Goal: Task Accomplishment & Management: Complete application form

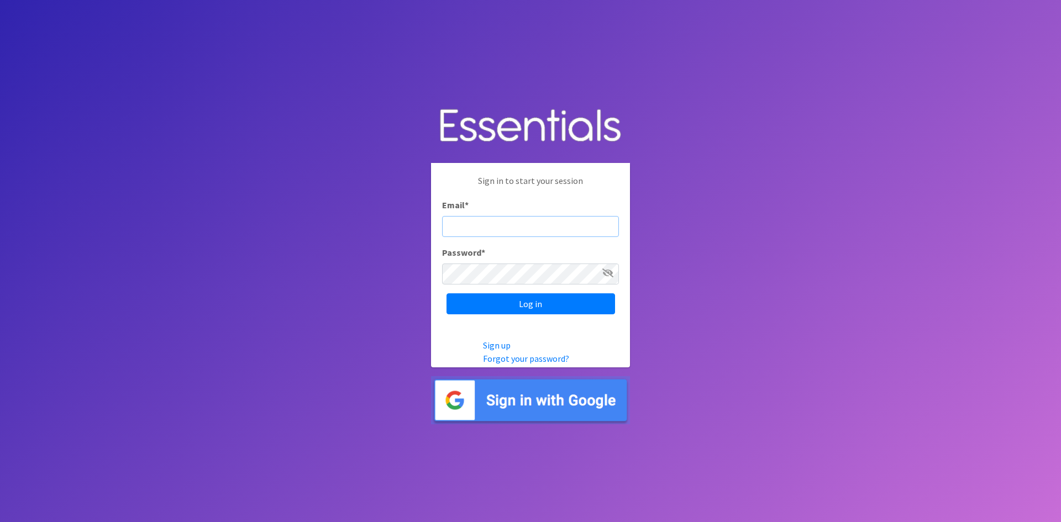
type input "[EMAIL_ADDRESS][DOMAIN_NAME]"
click at [562, 306] on input "Log in" at bounding box center [531, 303] width 169 height 21
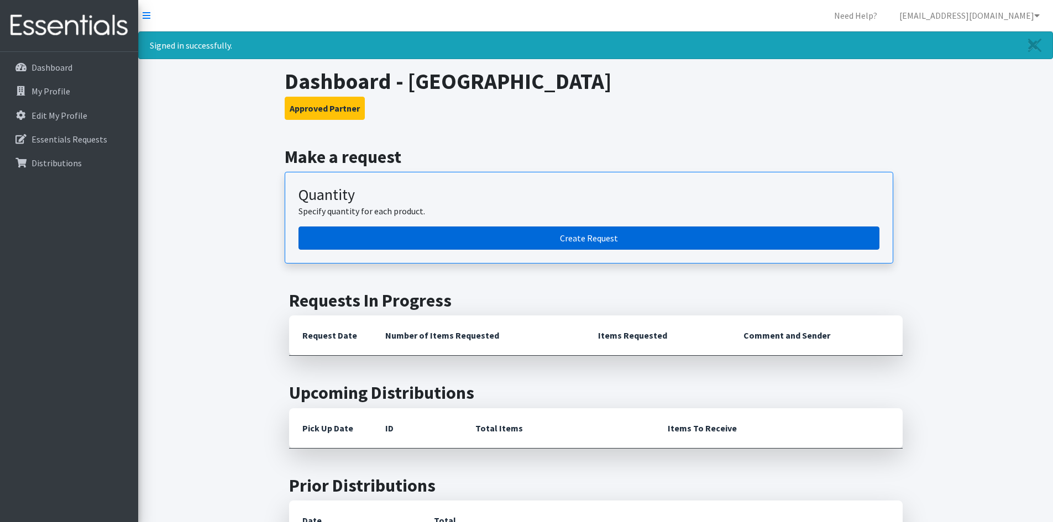
click at [558, 235] on link "Create Request" at bounding box center [588, 238] width 581 height 23
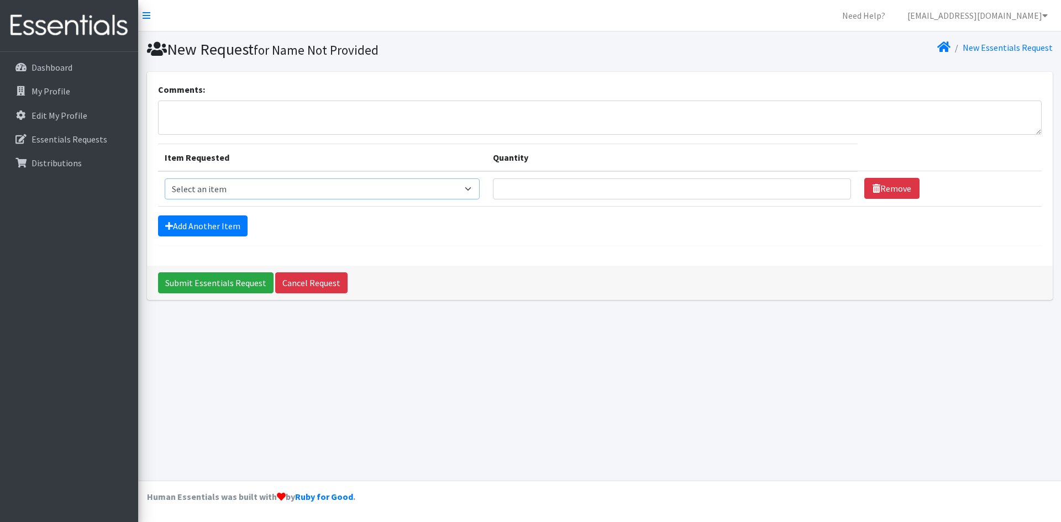
click at [250, 190] on select "Select an item Adult XXX Large Adult Large Adult XX Large Adult Medium Adult Sm…" at bounding box center [323, 189] width 316 height 21
select select "406"
click at [165, 179] on select "Select an item Adult XXX Large Adult Large Adult XX Large Adult Medium Adult Sm…" at bounding box center [323, 189] width 316 height 21
click at [548, 188] on input "Quantity" at bounding box center [672, 189] width 358 height 21
type input "250"
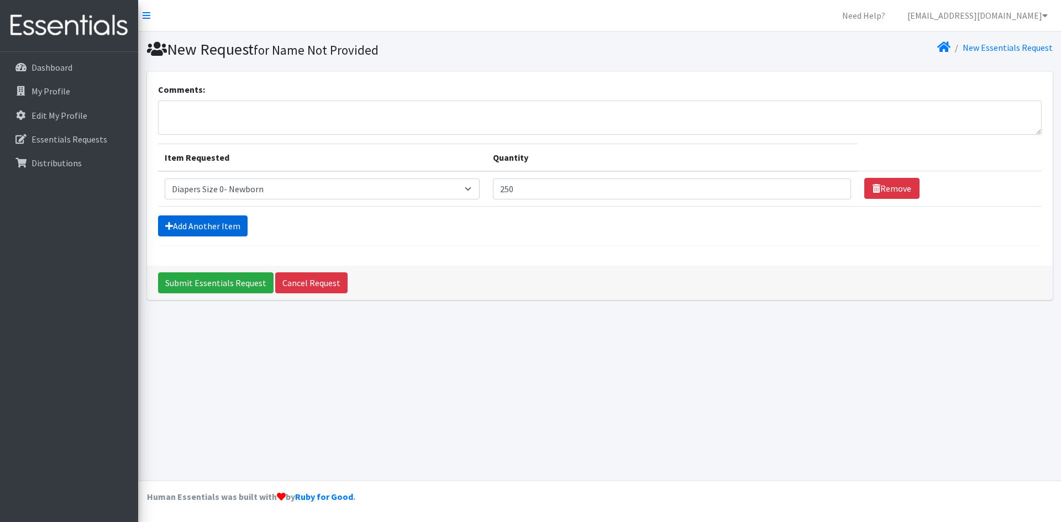
click at [228, 229] on link "Add Another Item" at bounding box center [203, 226] width 90 height 21
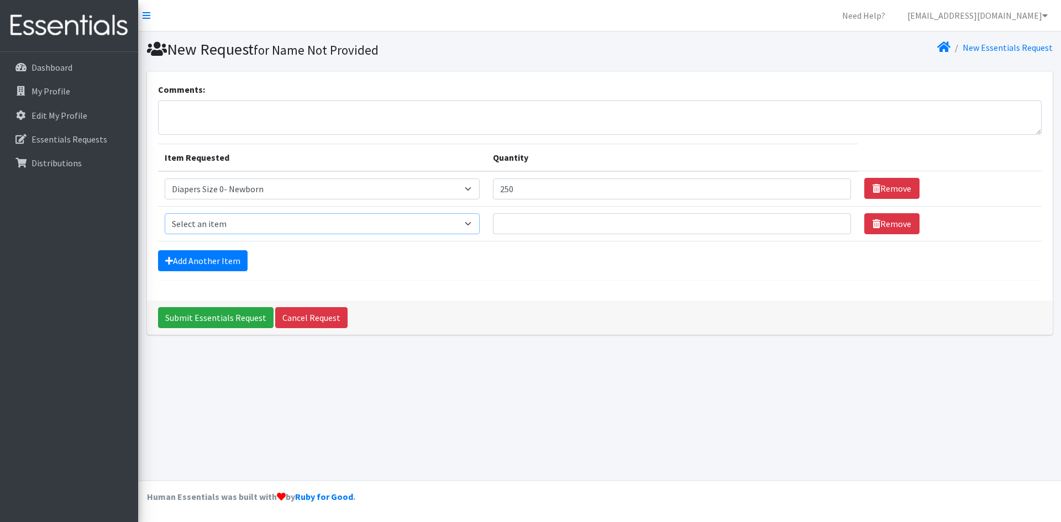
click at [237, 228] on select "Select an item Adult XXX Large Adult Large Adult XX Large Adult Medium Adult Sm…" at bounding box center [323, 223] width 316 height 21
select select "408"
click at [165, 213] on select "Select an item Adult XXX Large Adult Large Adult XX Large Adult Medium Adult Sm…" at bounding box center [323, 223] width 316 height 21
click at [537, 223] on input "Quantity" at bounding box center [672, 223] width 358 height 21
type input "250"
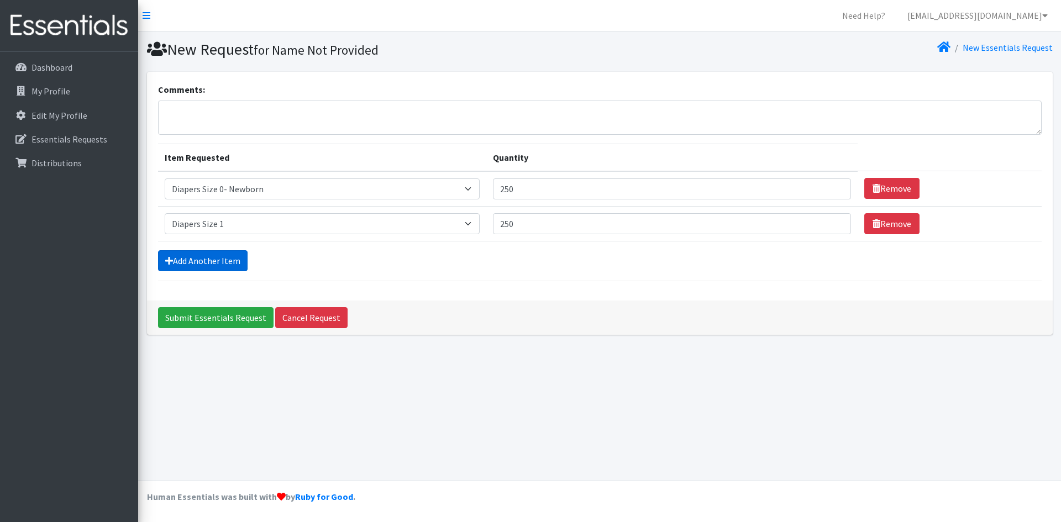
click at [213, 261] on link "Add Another Item" at bounding box center [203, 260] width 90 height 21
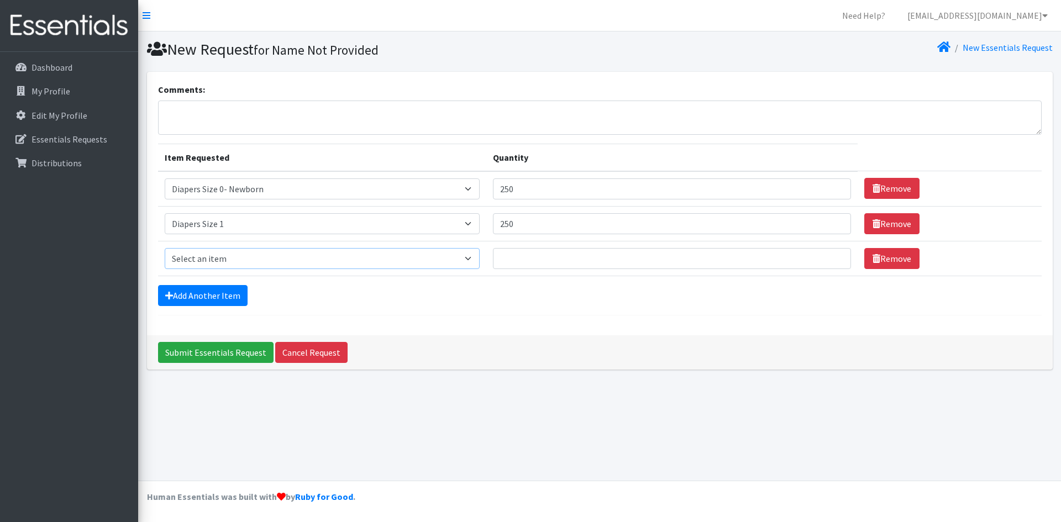
click at [227, 264] on select "Select an item Adult XXX Large Adult Large Adult XX Large Adult Medium Adult Sm…" at bounding box center [323, 258] width 316 height 21
select select "428"
click at [165, 248] on select "Select an item Adult XXX Large Adult Large Adult XX Large Adult Medium Adult Sm…" at bounding box center [323, 258] width 316 height 21
click at [518, 259] on input "Quantity" at bounding box center [672, 258] width 358 height 21
type input "500"
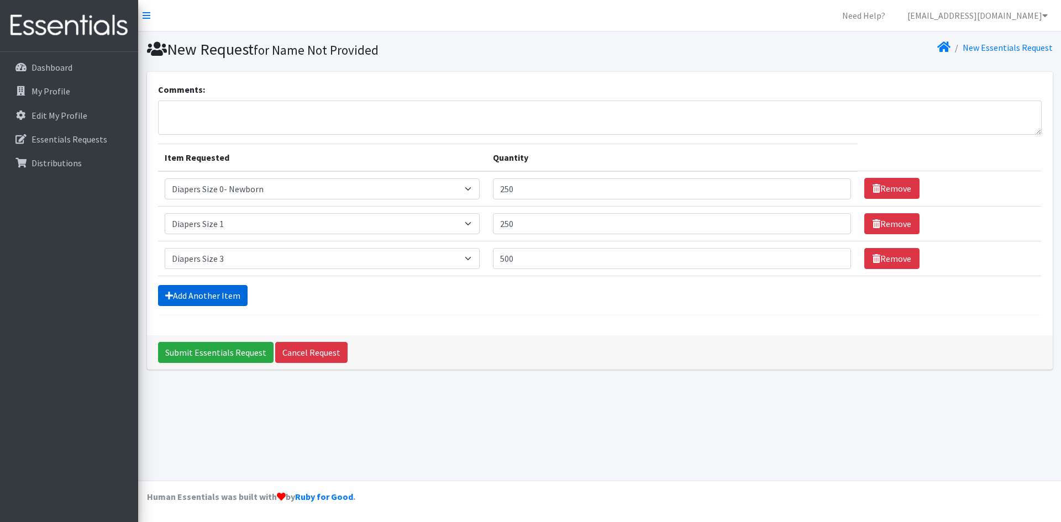
click at [192, 296] on link "Add Another Item" at bounding box center [203, 295] width 90 height 21
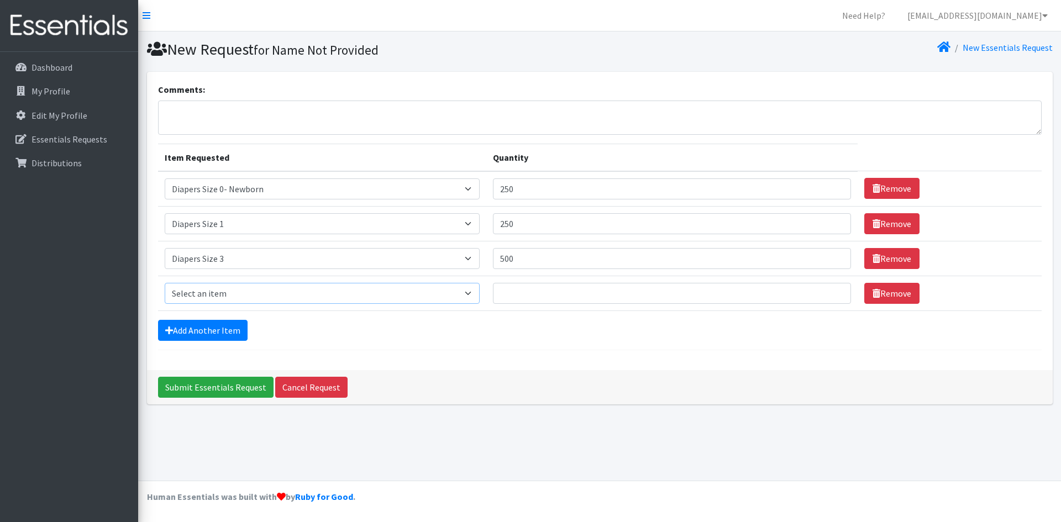
click at [200, 298] on select "Select an item Adult XXX Large Adult Large Adult XX Large Adult Medium Adult Sm…" at bounding box center [323, 293] width 316 height 21
select select "415"
click at [165, 283] on select "Select an item Adult XXX Large Adult Large Adult XX Large Adult Medium Adult Sm…" at bounding box center [323, 293] width 316 height 21
click at [543, 287] on input "Quantity" at bounding box center [672, 293] width 358 height 21
type input "250"
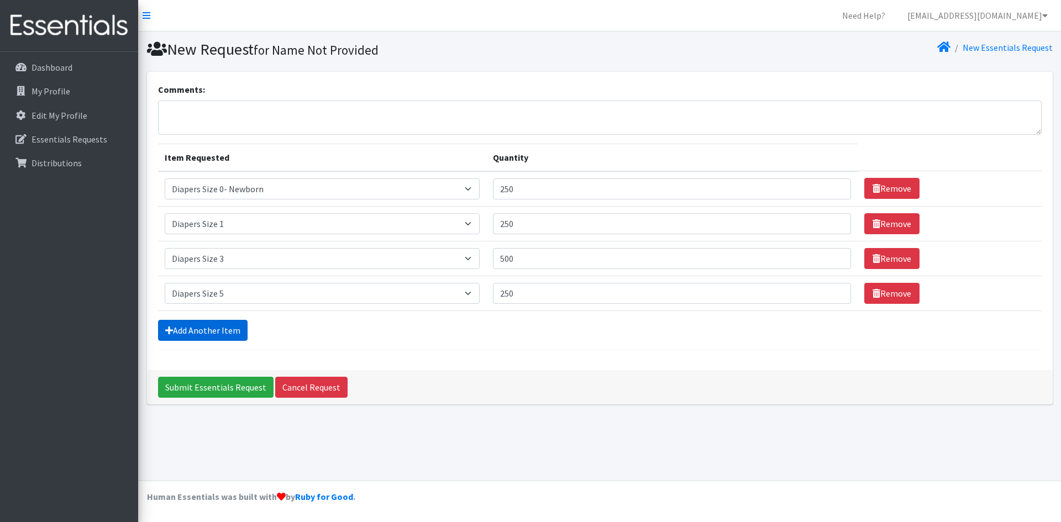
click at [209, 334] on link "Add Another Item" at bounding box center [203, 330] width 90 height 21
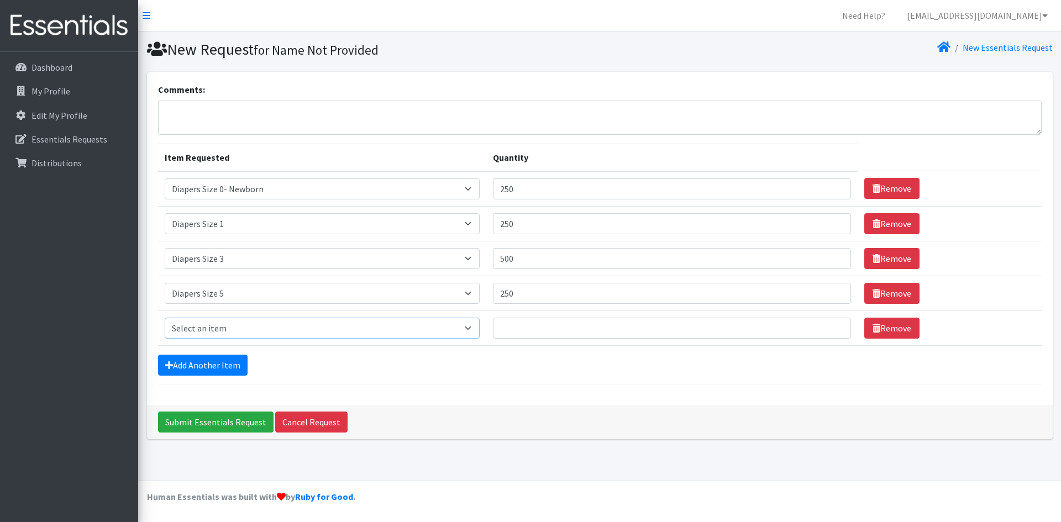
click at [219, 327] on select "Select an item Adult XXX Large Adult Large Adult XX Large Adult Medium Adult Sm…" at bounding box center [323, 328] width 316 height 21
select select "417"
click at [165, 318] on select "Select an item Adult XXX Large Adult Large Adult XX Large Adult Medium Adult Sm…" at bounding box center [323, 328] width 316 height 21
click at [529, 323] on input "Quantity" at bounding box center [672, 328] width 358 height 21
type input "150"
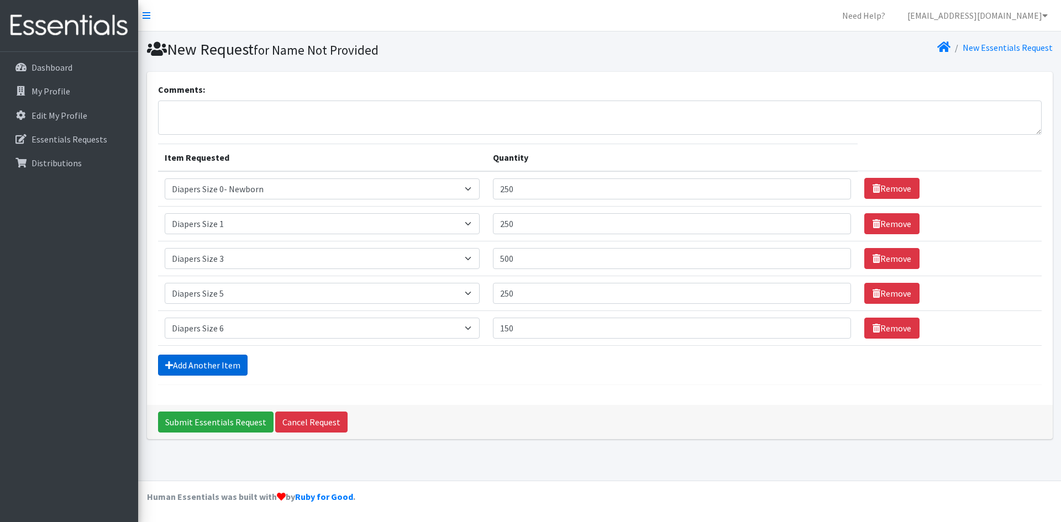
click at [219, 367] on link "Add Another Item" at bounding box center [203, 365] width 90 height 21
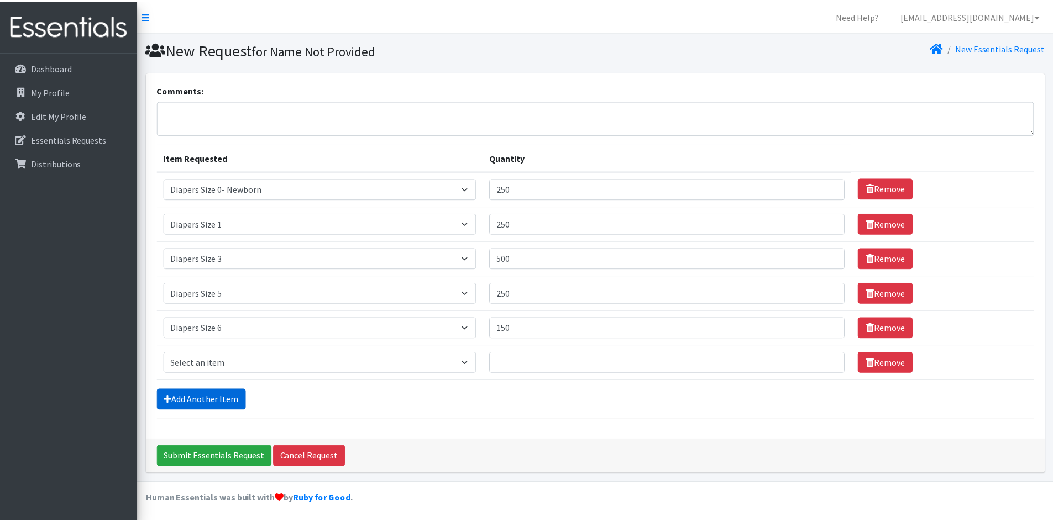
scroll to position [2, 0]
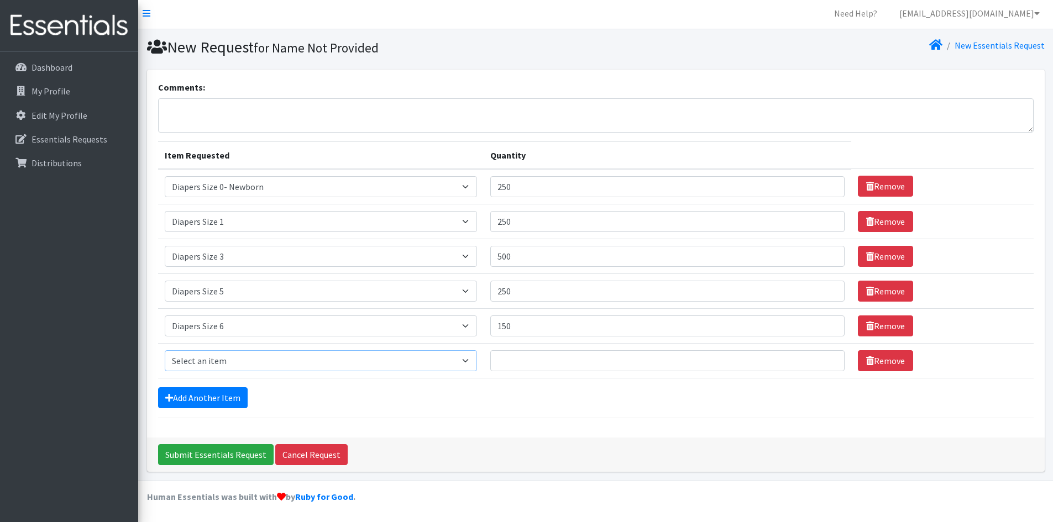
click at [201, 361] on select "Select an item Adult XXX Large Adult Large Adult XX Large Adult Medium Adult Sm…" at bounding box center [321, 360] width 312 height 21
select select "4739"
click at [165, 350] on select "Select an item Adult XXX Large Adult Large Adult XX Large Adult Medium Adult Sm…" at bounding box center [321, 360] width 312 height 21
click at [521, 355] on input "Quantity" at bounding box center [667, 360] width 355 height 21
type input "150"
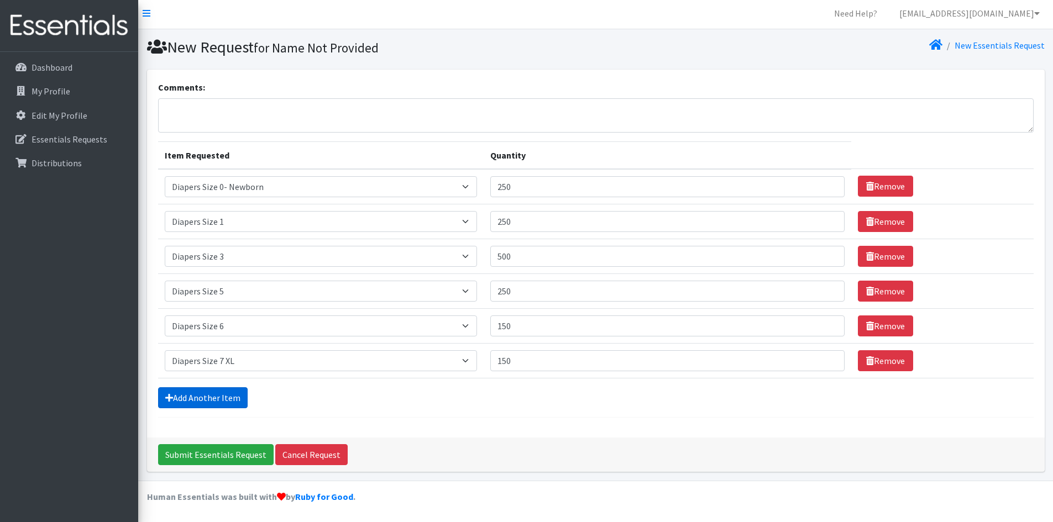
click at [208, 395] on link "Add Another Item" at bounding box center [203, 397] width 90 height 21
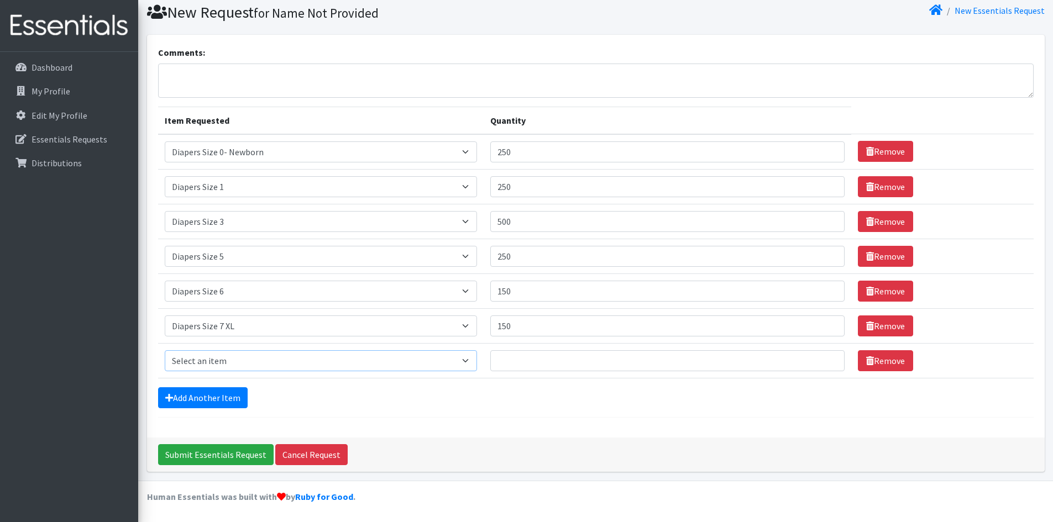
click at [209, 360] on select "Select an item Adult XXX Large Adult Large Adult XX Large Adult Medium Adult Sm…" at bounding box center [321, 360] width 312 height 21
select select "2926"
click at [165, 350] on select "Select an item Adult XXX Large Adult Large Adult XX Large Adult Medium Adult Sm…" at bounding box center [321, 360] width 312 height 21
click at [529, 363] on input "Quantity" at bounding box center [667, 360] width 355 height 21
type input "150"
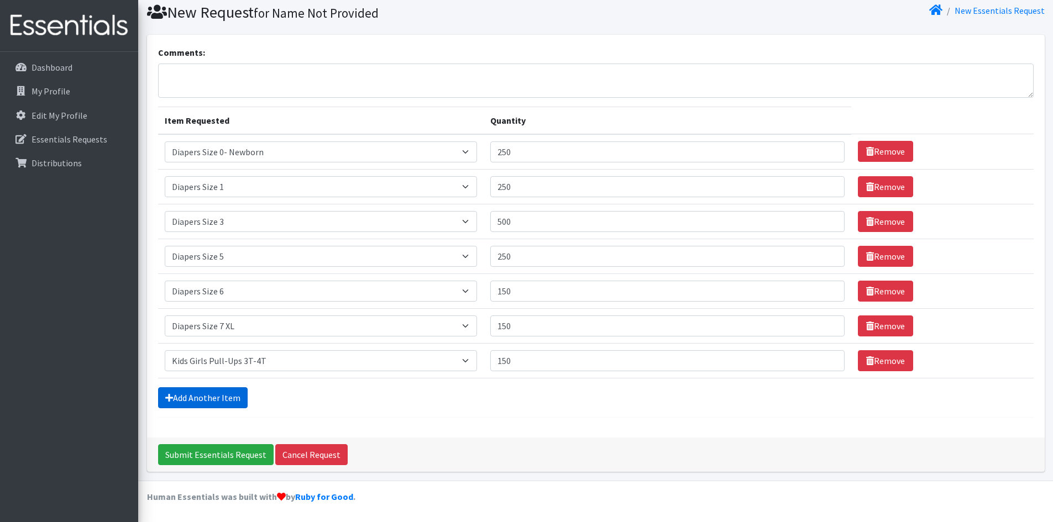
click at [217, 398] on link "Add Another Item" at bounding box center [203, 397] width 90 height 21
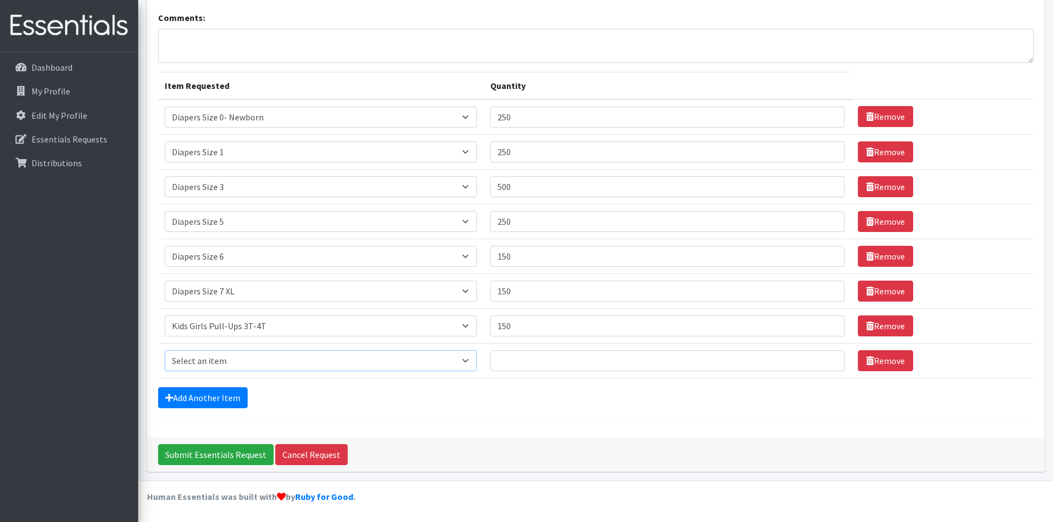
click at [228, 361] on select "Select an item Adult XXX Large Adult Large Adult XX Large Adult Medium Adult Sm…" at bounding box center [321, 360] width 312 height 21
select select "2927"
click at [165, 350] on select "Select an item Adult XXX Large Adult Large Adult XX Large Adult Medium Adult Sm…" at bounding box center [321, 360] width 312 height 21
click at [528, 361] on input "Quantity" at bounding box center [667, 360] width 355 height 21
type input "200"
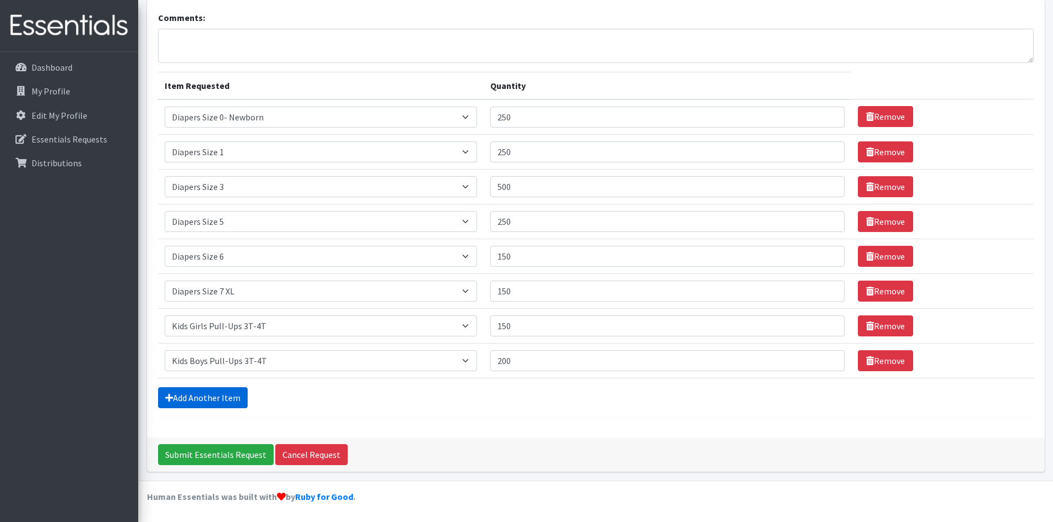
click at [203, 392] on link "Add Another Item" at bounding box center [203, 397] width 90 height 21
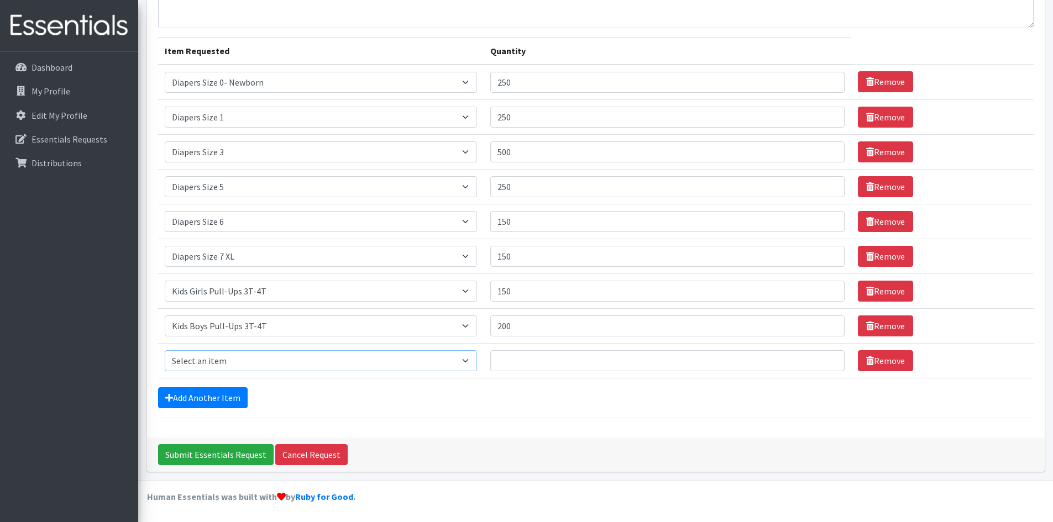
click at [222, 359] on select "Select an item Adult XXX Large Adult Large Adult XX Large Adult Medium Adult Sm…" at bounding box center [321, 360] width 312 height 21
select select "2928"
click at [165, 350] on select "Select an item Adult XXX Large Adult Large Adult XX Large Adult Medium Adult Sm…" at bounding box center [321, 360] width 312 height 21
click at [536, 361] on input "Quantity" at bounding box center [667, 360] width 355 height 21
type input "150"
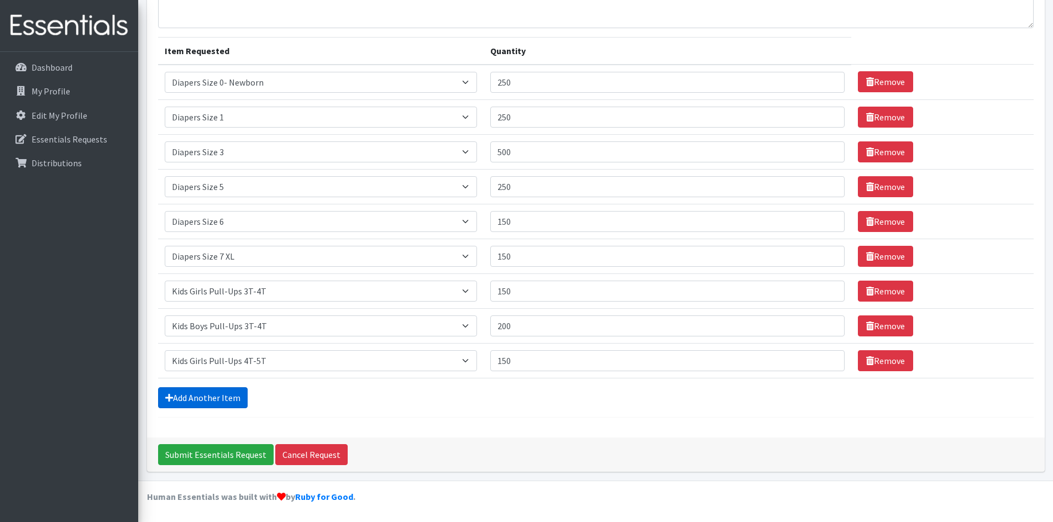
click at [198, 400] on link "Add Another Item" at bounding box center [203, 397] width 90 height 21
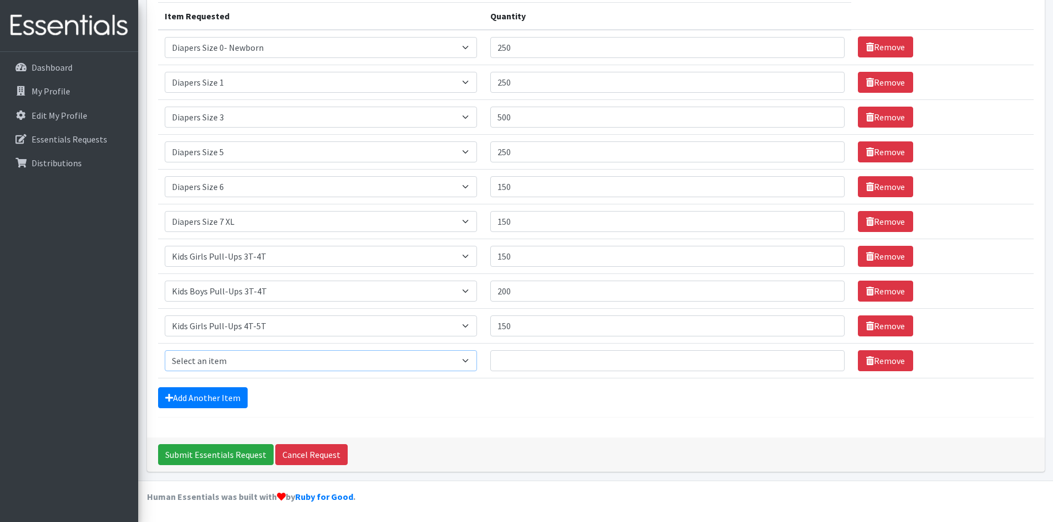
click at [238, 366] on select "Select an item Adult XXX Large Adult Large Adult XX Large Adult Medium Adult Sm…" at bounding box center [321, 360] width 312 height 21
select select "2929"
click at [165, 350] on select "Select an item Adult XXX Large Adult Large Adult XX Large Adult Medium Adult Sm…" at bounding box center [321, 360] width 312 height 21
click at [521, 360] on input "Quantity" at bounding box center [667, 360] width 355 height 21
type input "300"
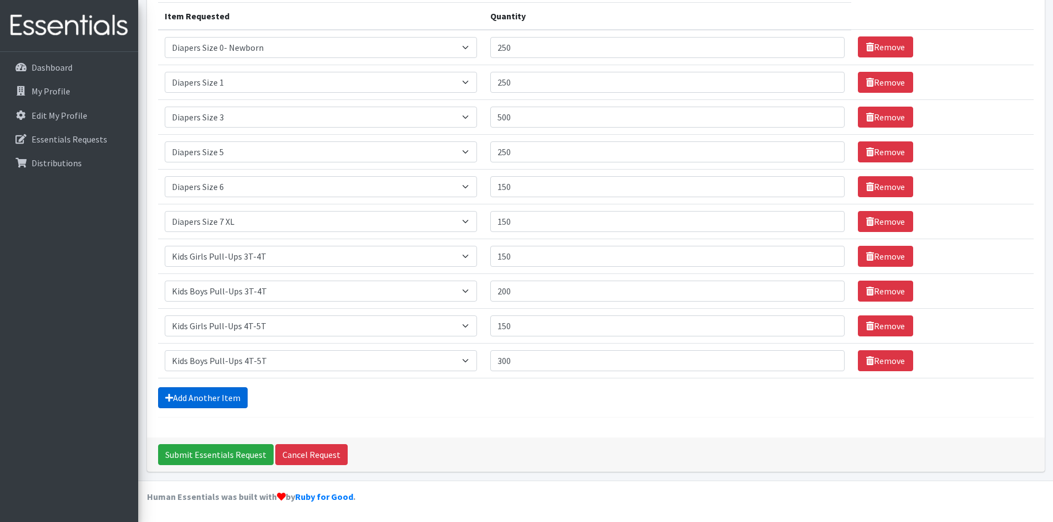
click at [212, 392] on link "Add Another Item" at bounding box center [203, 397] width 90 height 21
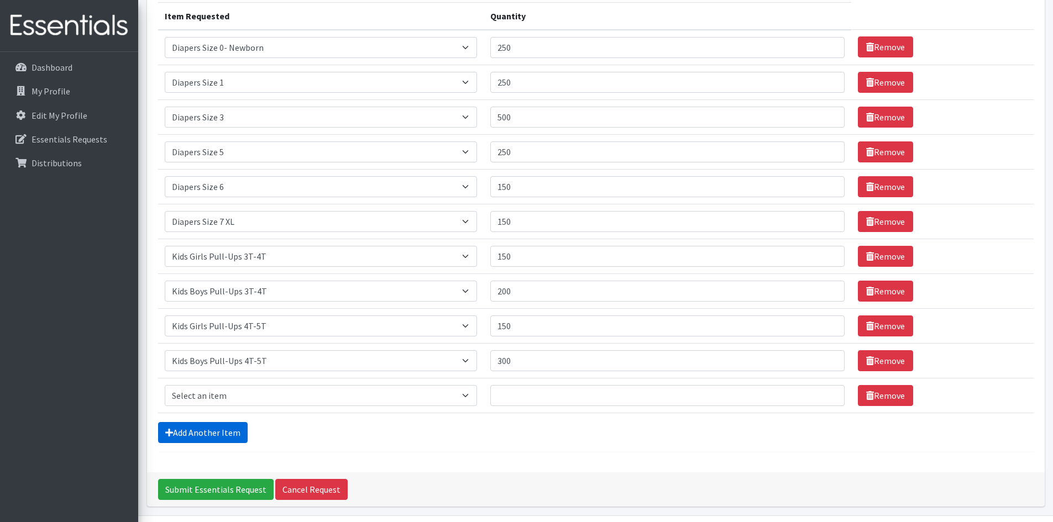
scroll to position [176, 0]
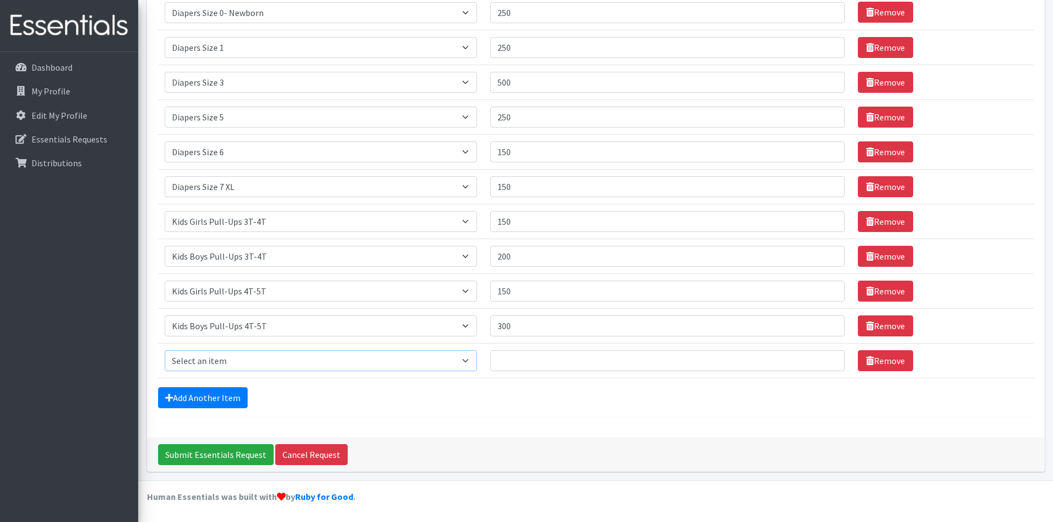
click at [231, 360] on select "Select an item Adult XXX Large Adult Large Adult XX Large Adult Medium Adult Sm…" at bounding box center [321, 360] width 312 height 21
select select "11444"
click at [165, 350] on select "Select an item Adult XXX Large Adult Large Adult XX Large Adult Medium Adult Sm…" at bounding box center [321, 360] width 312 height 21
click at [530, 360] on input "Quantity" at bounding box center [667, 360] width 355 height 21
type input "10"
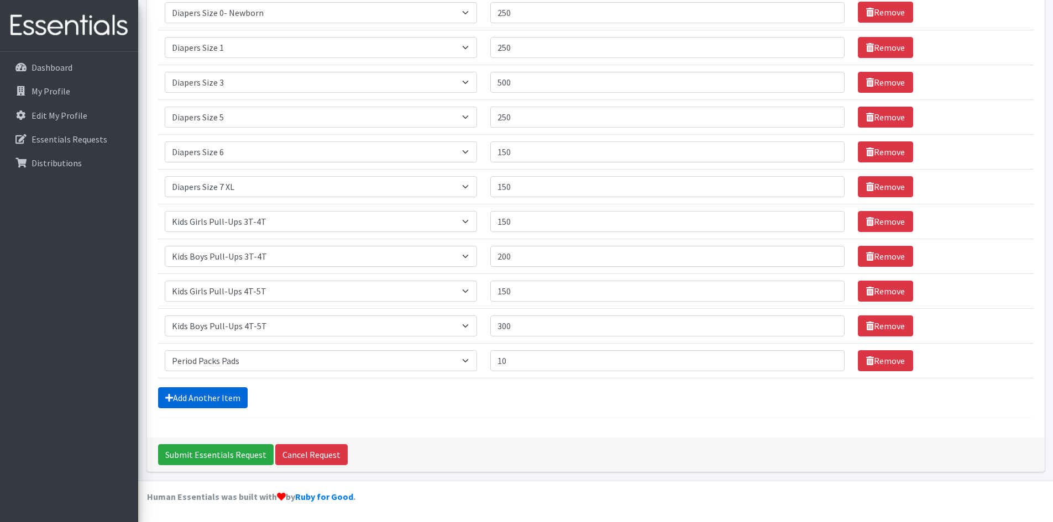
click at [209, 401] on link "Add Another Item" at bounding box center [203, 397] width 90 height 21
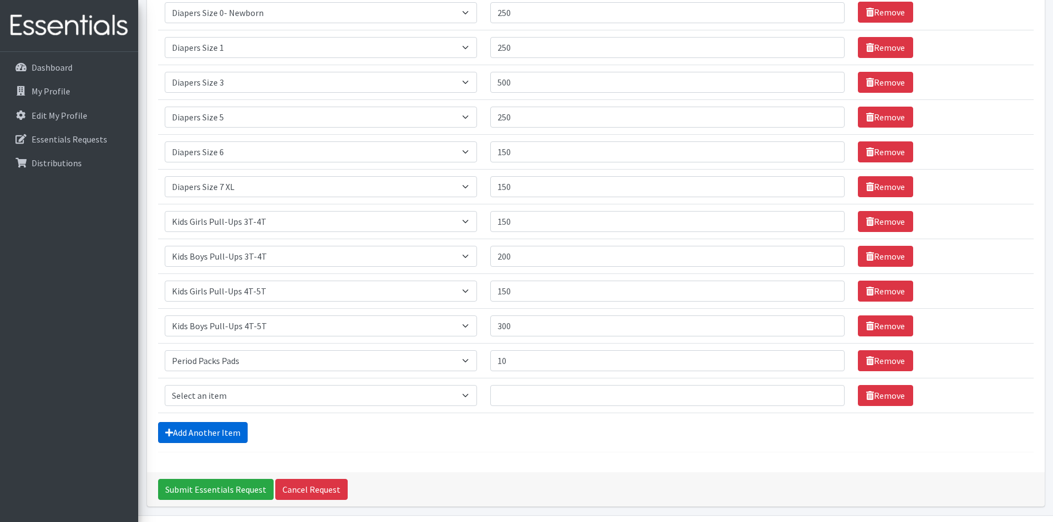
scroll to position [211, 0]
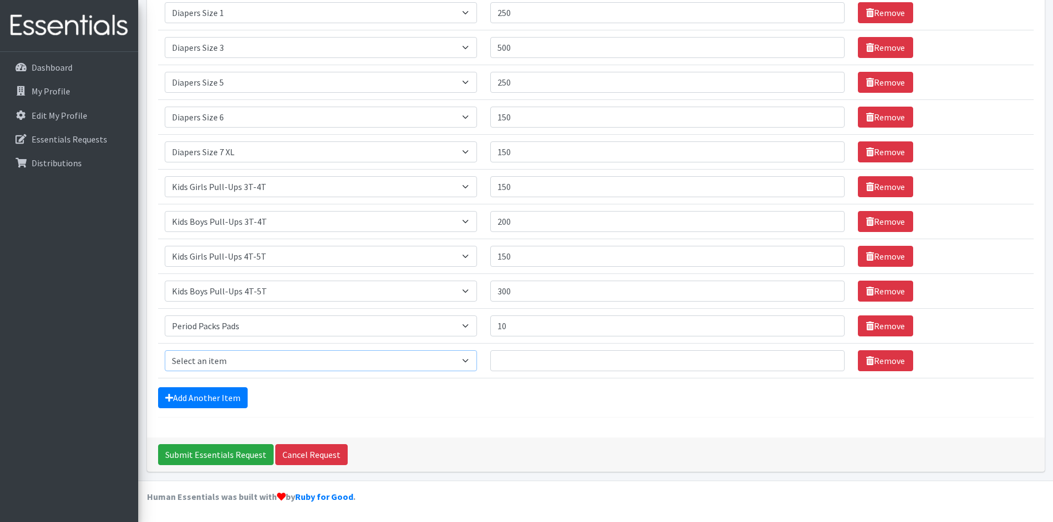
click at [222, 365] on select "Select an item Adult XXX Large Adult Large Adult XX Large Adult Medium Adult Sm…" at bounding box center [321, 360] width 312 height 21
select select "11445"
click at [165, 350] on select "Select an item Adult XXX Large Adult Large Adult XX Large Adult Medium Adult Sm…" at bounding box center [321, 360] width 312 height 21
click at [551, 358] on input "Quantity" at bounding box center [667, 360] width 355 height 21
type input "10"
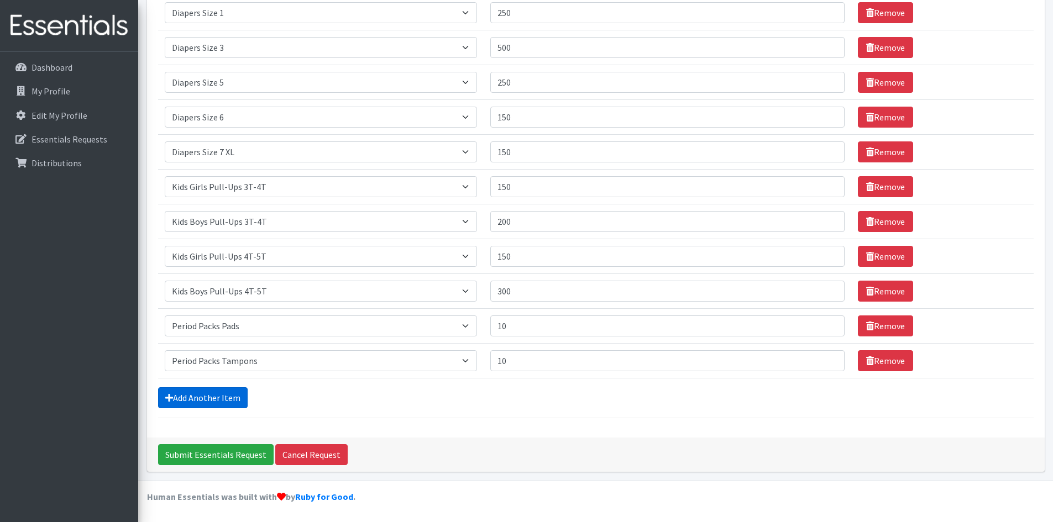
click at [231, 396] on link "Add Another Item" at bounding box center [203, 397] width 90 height 21
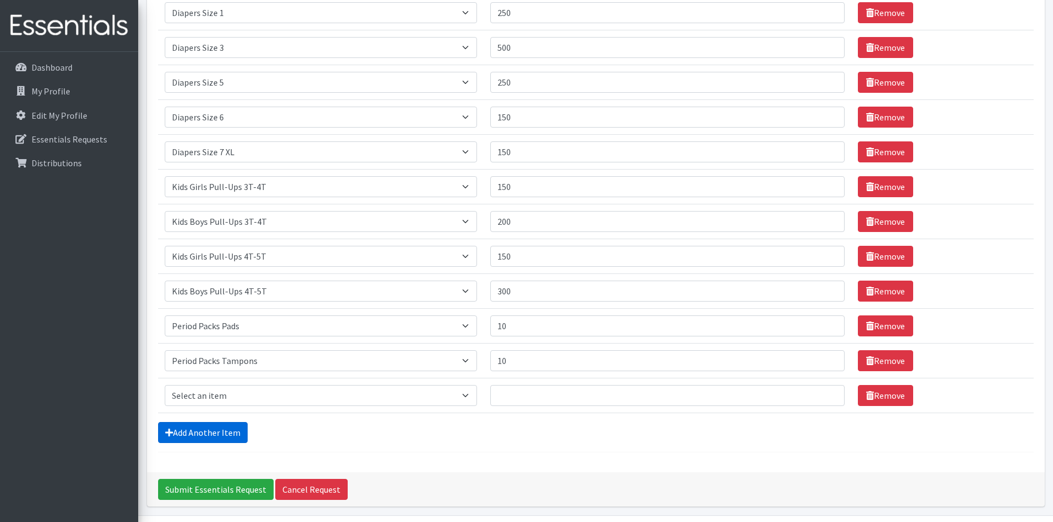
scroll to position [246, 0]
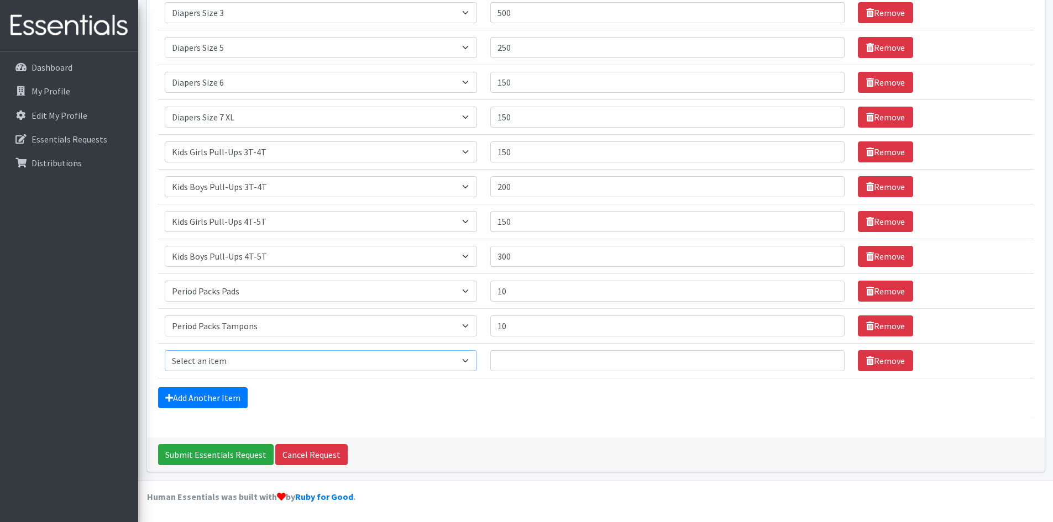
click at [232, 363] on select "Select an item Adult XXX Large Adult Large Adult XX Large Adult Medium Adult Sm…" at bounding box center [321, 360] width 312 height 21
select select "4828"
click at [165, 350] on select "Select an item Adult XXX Large Adult Large Adult XX Large Adult Medium Adult Sm…" at bounding box center [321, 360] width 312 height 21
click at [508, 362] on input "Quantity" at bounding box center [667, 360] width 355 height 21
type input "36"
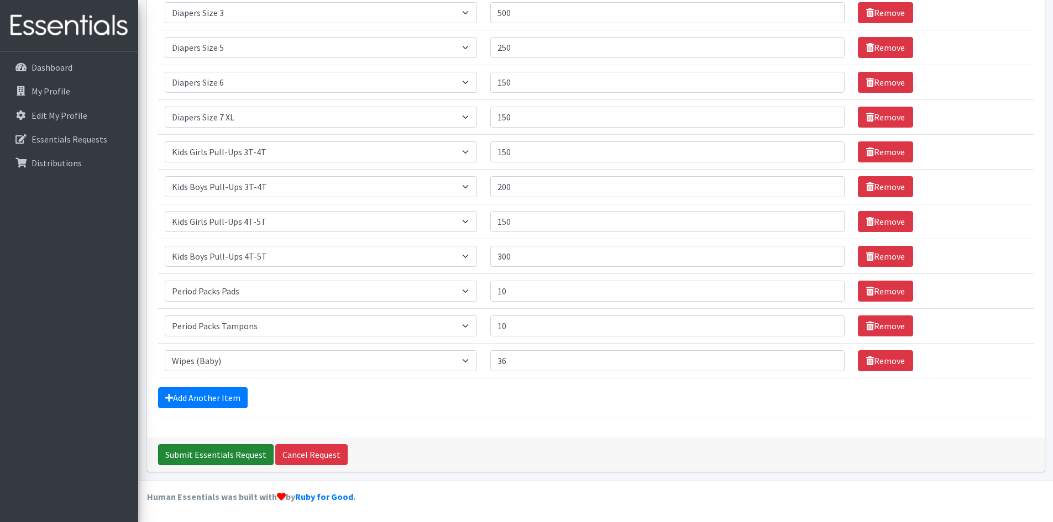
click at [195, 451] on input "Submit Essentials Request" at bounding box center [216, 454] width 116 height 21
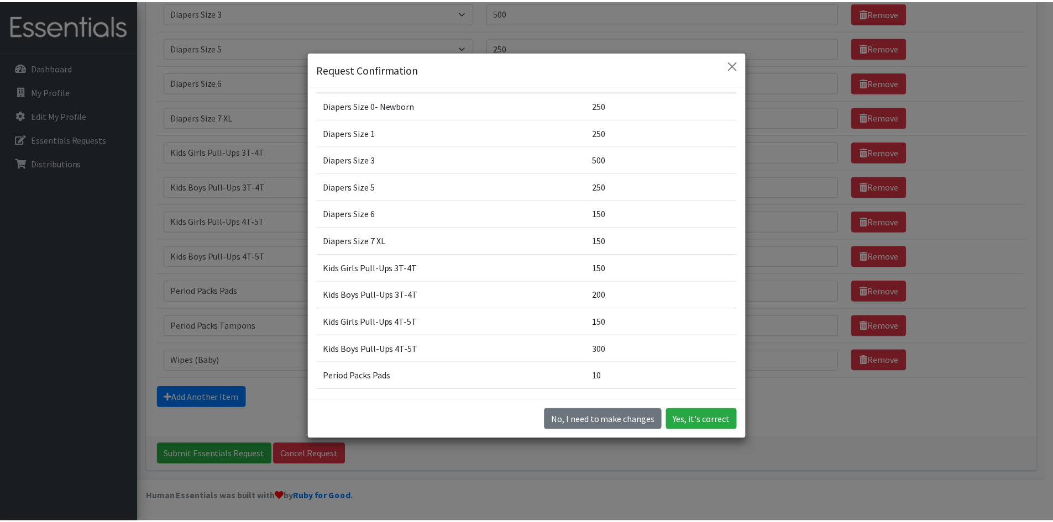
scroll to position [0, 0]
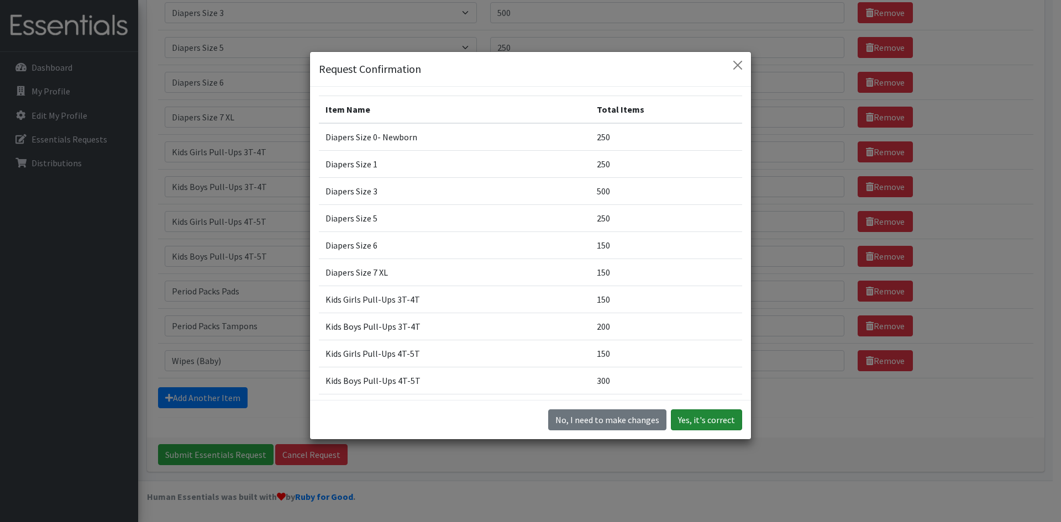
click at [714, 415] on button "Yes, it's correct" at bounding box center [706, 420] width 71 height 21
